Goal: Use online tool/utility: Utilize a website feature to perform a specific function

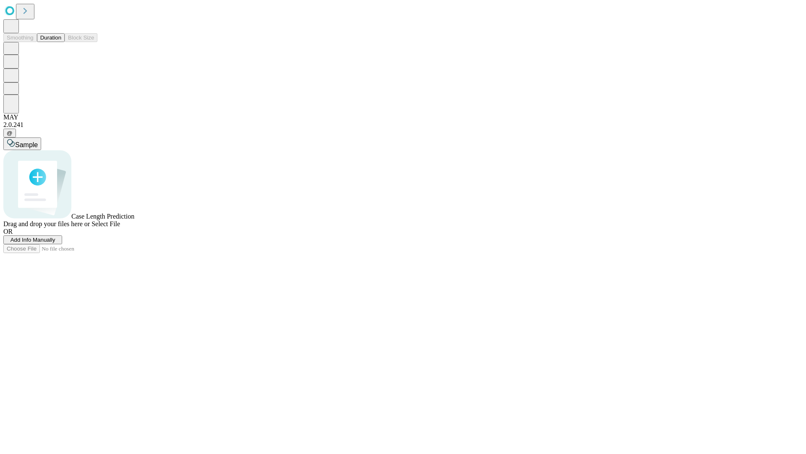
click at [61, 42] on button "Duration" at bounding box center [51, 37] width 28 height 9
click at [55, 243] on span "Add Info Manually" at bounding box center [32, 239] width 45 height 6
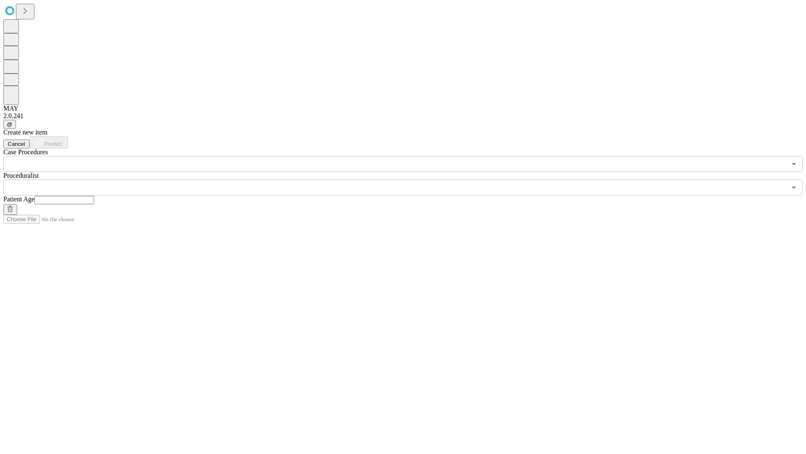
click at [94, 196] on input "text" at bounding box center [64, 200] width 60 height 8
type input "**"
click at [409, 179] on input "text" at bounding box center [394, 187] width 783 height 16
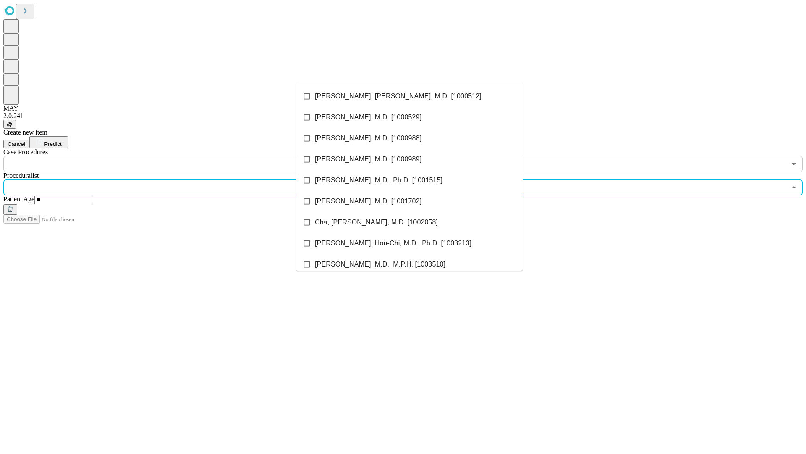
click at [409, 96] on li "[PERSON_NAME], [PERSON_NAME], M.D. [1000512]" at bounding box center [409, 96] width 227 height 21
click at [176, 156] on input "text" at bounding box center [394, 164] width 783 height 16
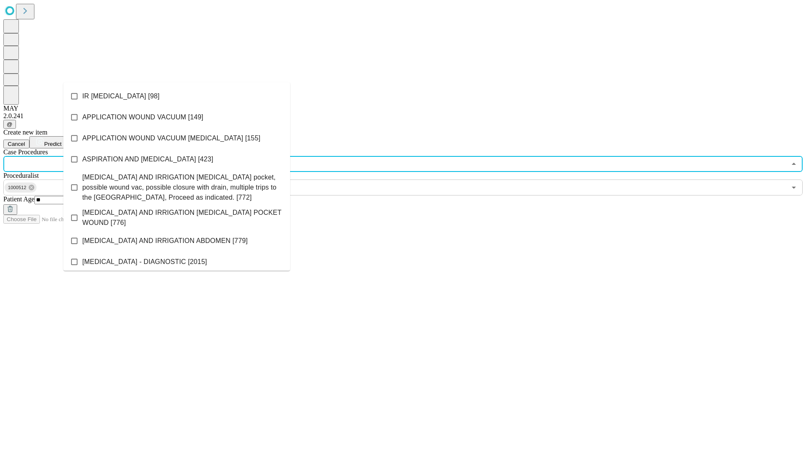
click at [177, 96] on li "IR [MEDICAL_DATA] [98]" at bounding box center [176, 96] width 227 height 21
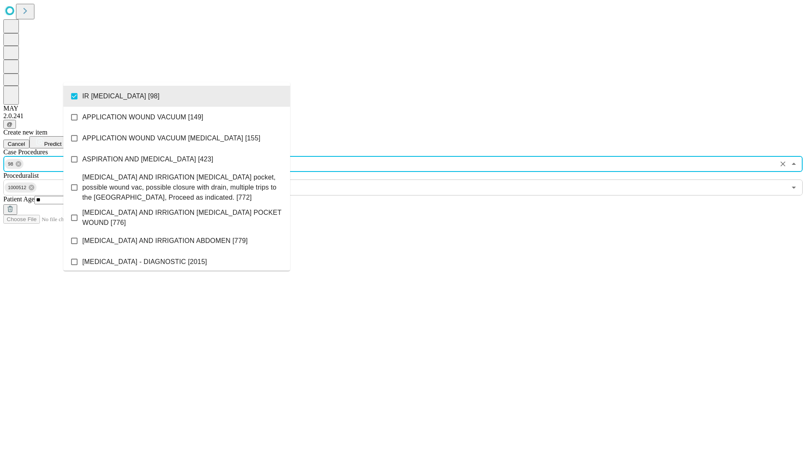
click at [61, 141] on span "Predict" at bounding box center [52, 144] width 17 height 6
